Goal: Task Accomplishment & Management: Complete application form

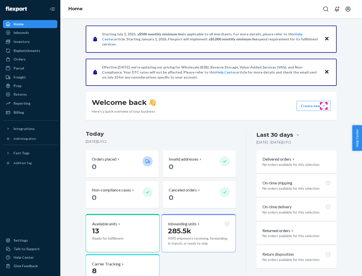
click at [323, 106] on button "Create new Create new inbound Create new order Create new product" at bounding box center [313, 106] width 34 height 10
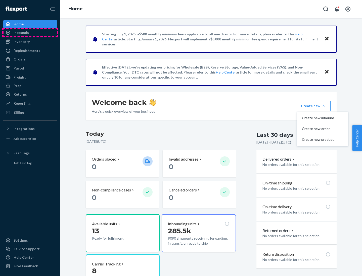
click at [30, 33] on div "Inbounds" at bounding box center [30, 32] width 53 height 7
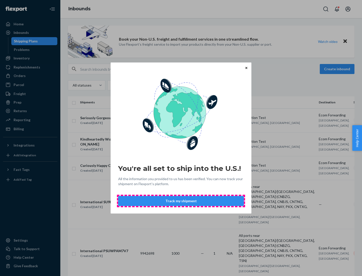
click at [181, 201] on button "Track my shipment" at bounding box center [181, 201] width 126 height 10
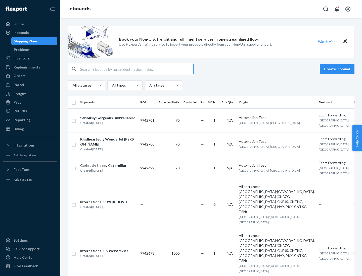
click at [337, 69] on button "Create inbound" at bounding box center [336, 69] width 35 height 10
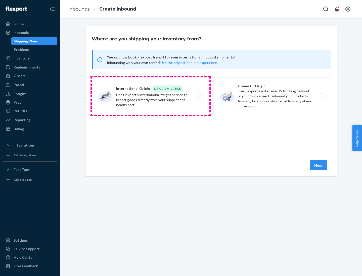
click at [150, 96] on label "International Origin DTC Available Use Flexport's international freight service…" at bounding box center [150, 96] width 117 height 38
click at [200, 96] on input "International Origin DTC Available Use Flexport's international freight service…" at bounding box center [201, 96] width 3 height 3
radio input "true"
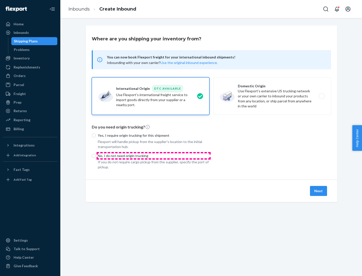
click at [153, 156] on p "No, I do not need origin trucking" at bounding box center [153, 155] width 111 height 5
click at [96, 156] on input "No, I do not need origin trucking" at bounding box center [94, 156] width 4 height 4
radio input "true"
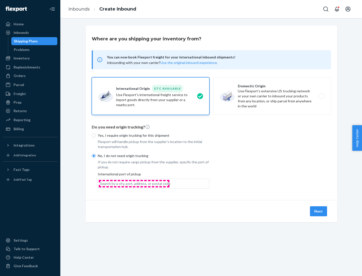
click at [134, 184] on div "Search by a city, port, address, or postal code" at bounding box center [135, 183] width 70 height 5
click at [100, 184] on input "Search by a city, port, address, or postal code" at bounding box center [100, 183] width 1 height 5
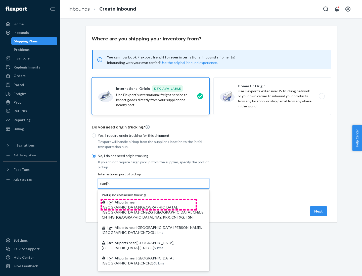
click at [148, 202] on span "| All ports near [GEOGRAPHIC_DATA]/[GEOGRAPHIC_DATA], [GEOGRAPHIC_DATA] (CNBZG,…" at bounding box center [153, 209] width 102 height 19
click at [110, 186] on input "tianjin" at bounding box center [105, 183] width 10 height 5
type input "All ports near [GEOGRAPHIC_DATA]/[GEOGRAPHIC_DATA], [GEOGRAPHIC_DATA] (CNBZG, […"
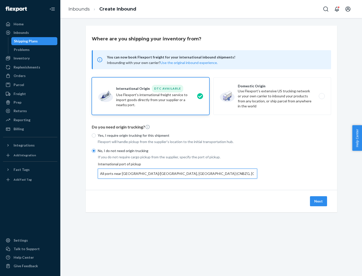
click at [318, 201] on button "Next" at bounding box center [318, 201] width 17 height 10
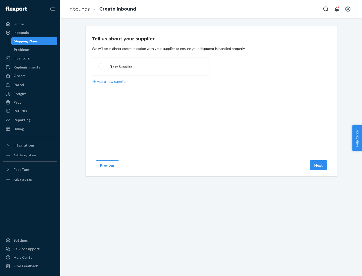
click at [150, 67] on label "Test Supplier" at bounding box center [150, 66] width 117 height 19
click at [101, 67] on input "Test Supplier" at bounding box center [99, 66] width 3 height 3
radio input "true"
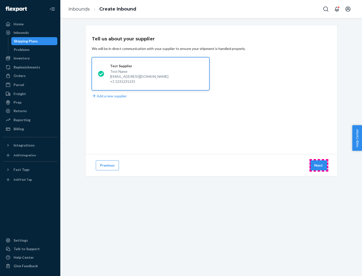
click at [318, 165] on button "Next" at bounding box center [318, 165] width 17 height 10
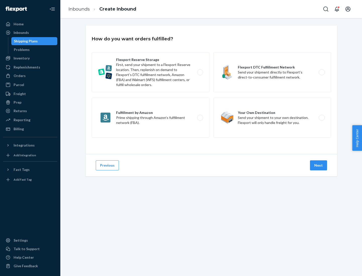
click at [150, 72] on label "Flexport Reserve Storage First, send your shipment to a Flexport Reserve locati…" at bounding box center [150, 72] width 117 height 40
click at [200, 72] on input "Flexport Reserve Storage First, send your shipment to a Flexport Reserve locati…" at bounding box center [201, 72] width 3 height 3
radio input "true"
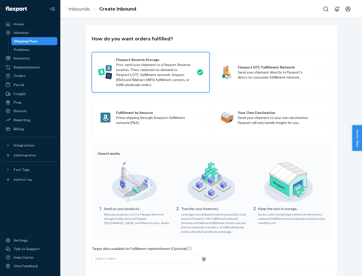
scroll to position [41, 0]
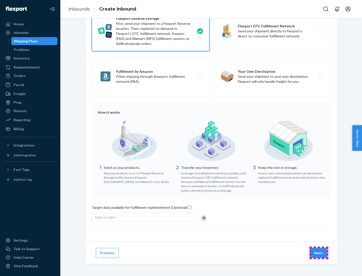
click at [318, 253] on button "Next" at bounding box center [318, 253] width 17 height 10
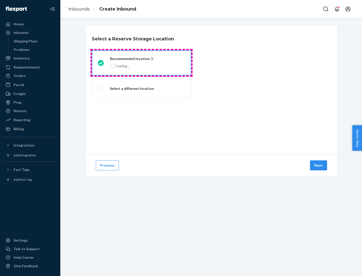
click at [141, 63] on div "Loading..." at bounding box center [131, 65] width 43 height 7
click at [101, 63] on input "Recommended location Loading..." at bounding box center [99, 62] width 3 height 3
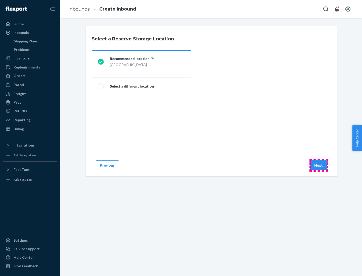
click at [318, 165] on button "Next" at bounding box center [318, 165] width 17 height 10
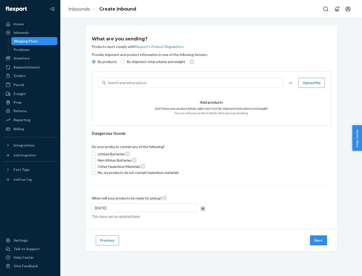
click at [194, 83] on div "Search and add products" at bounding box center [194, 82] width 177 height 9
click at [108, 83] on input "Search and add products" at bounding box center [108, 82] width 1 height 5
click at [122, 62] on input "By shipment total volume and weight" at bounding box center [123, 62] width 4 height 4
radio input "true"
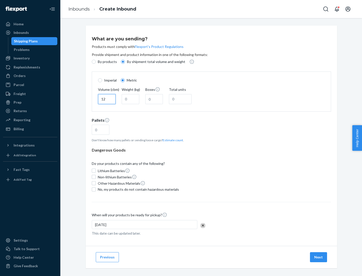
type input "12"
type input "22"
type input "222"
type input "121"
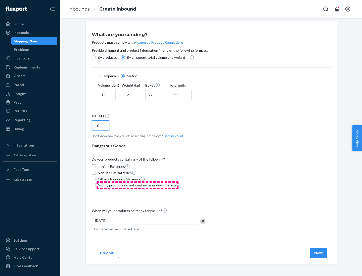
type input "10"
click at [137, 185] on span "No, my products do not contain hazardous materials" at bounding box center [138, 185] width 81 height 5
click at [96, 185] on input "No, my products do not contain hazardous materials" at bounding box center [94, 185] width 4 height 4
checkbox input "true"
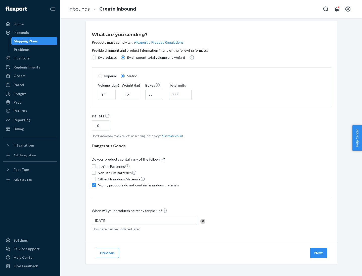
click at [318, 253] on button "Next" at bounding box center [318, 253] width 17 height 10
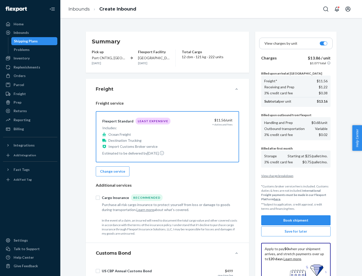
scroll to position [73, 0]
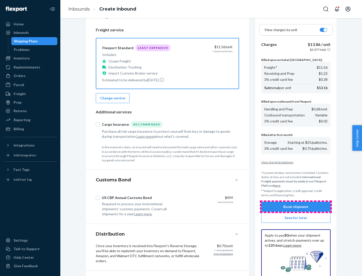
click at [296, 207] on button "Book shipment" at bounding box center [295, 207] width 69 height 10
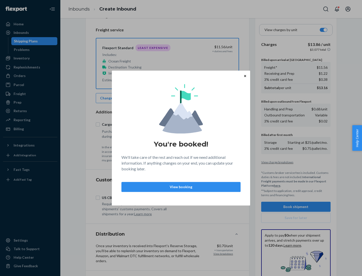
click at [181, 187] on p "View booking" at bounding box center [181, 187] width 110 height 5
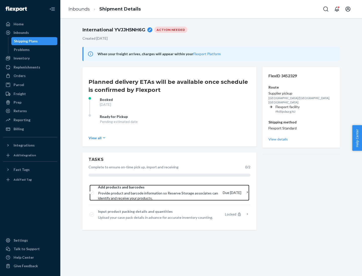
click at [159, 193] on span "Provide product and barcode information so Reserve Storage associates can ident…" at bounding box center [158, 196] width 121 height 10
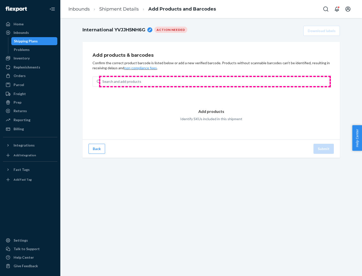
click at [215, 82] on div "Search and add products" at bounding box center [214, 81] width 229 height 9
click at [103, 82] on input "Search and add products" at bounding box center [102, 81] width 1 height 5
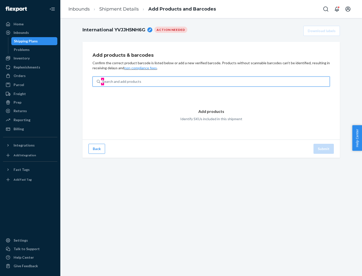
type input "test"
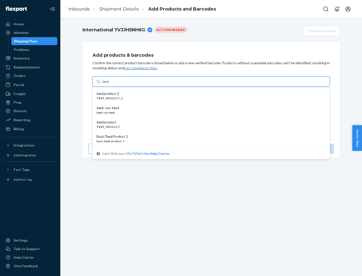
scroll to position [19, 0]
click at [209, 118] on div "Basic Test Product 1" at bounding box center [208, 117] width 225 height 5
click at [109, 84] on input "test" at bounding box center [105, 81] width 7 height 5
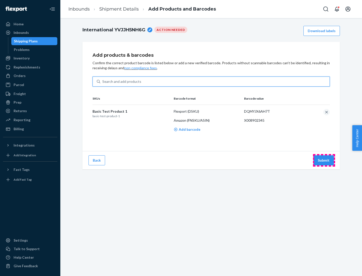
click at [323, 160] on button "Submit" at bounding box center [323, 160] width 20 height 10
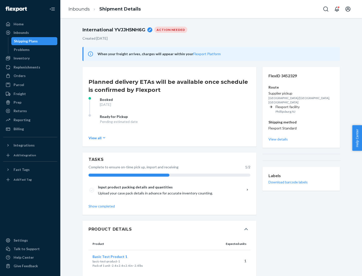
scroll to position [9, 0]
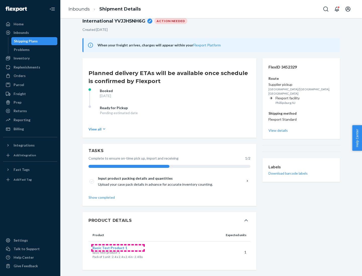
click at [118, 248] on span "Basic Test Product 1" at bounding box center [109, 248] width 35 height 4
